Goal: Transaction & Acquisition: Subscribe to service/newsletter

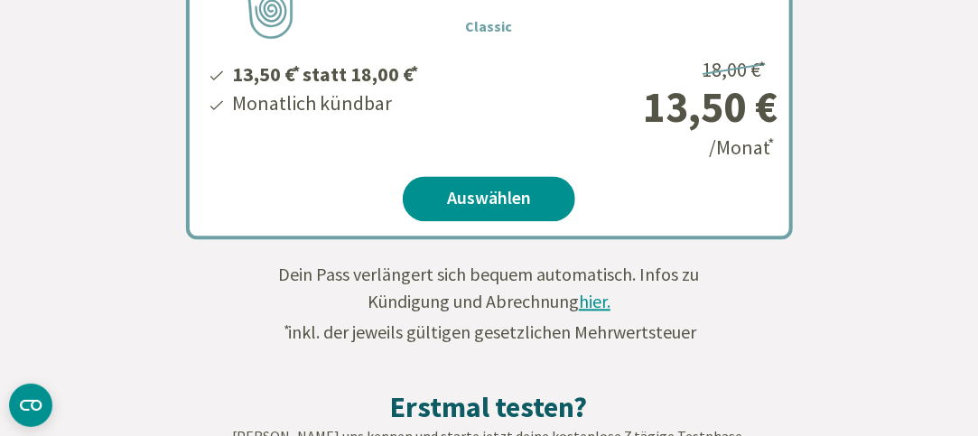
scroll to position [1264, 0]
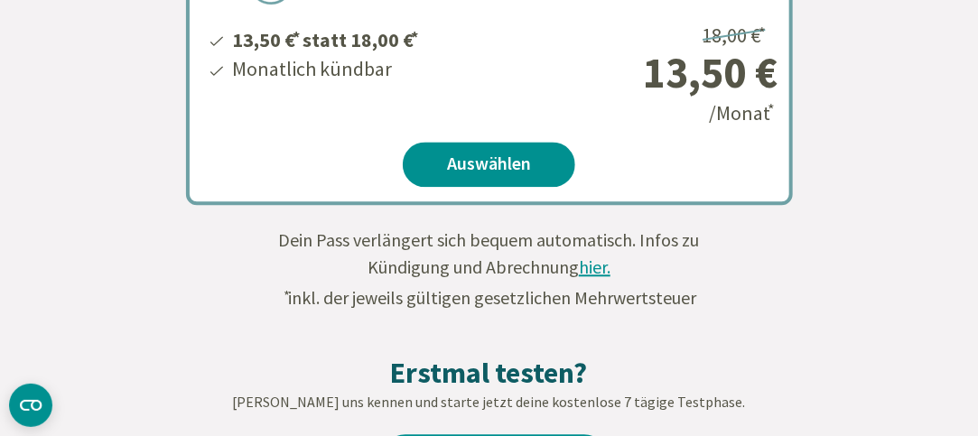
click at [594, 268] on span "hier." at bounding box center [595, 267] width 32 height 23
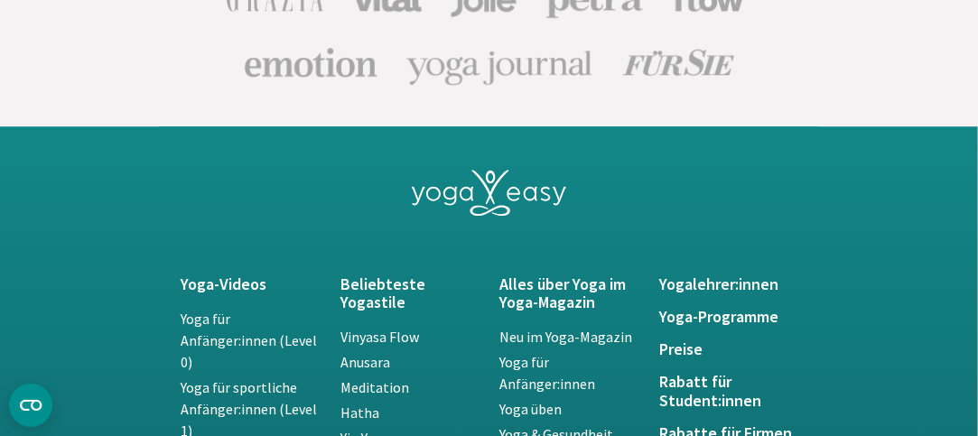
scroll to position [3974, 0]
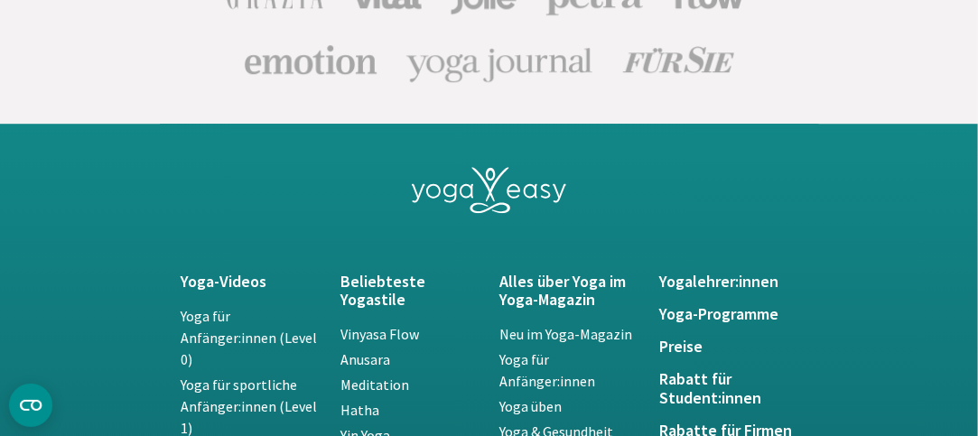
click at [471, 190] on icon at bounding box center [467, 190] width 14 height 14
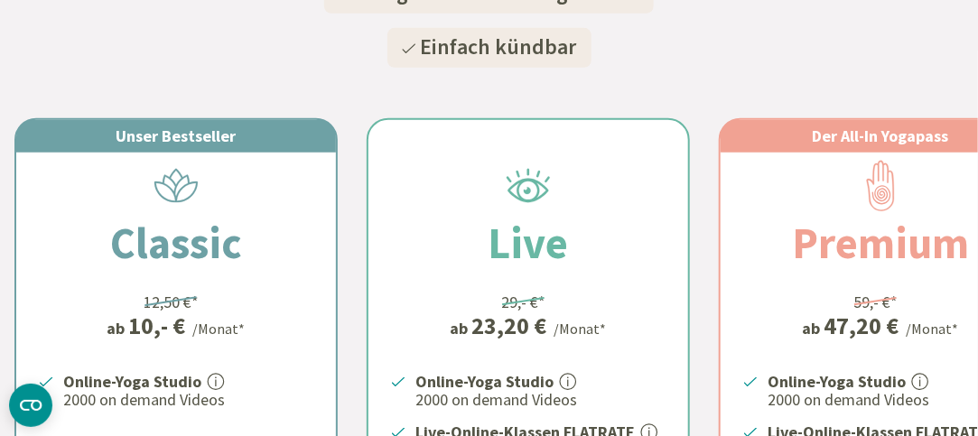
scroll to position [271, 0]
